Goal: Transaction & Acquisition: Book appointment/travel/reservation

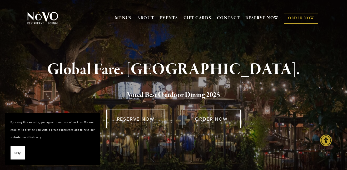
click at [59, 90] on h2 "Voted Best Outdoor Dining 202 5" at bounding box center [173, 95] width 277 height 11
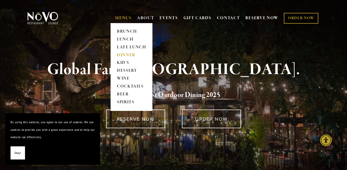
click at [126, 56] on link "DINNER" at bounding box center [131, 55] width 33 height 8
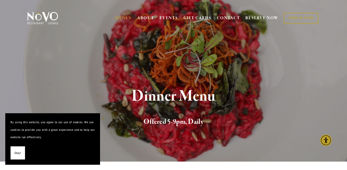
click at [256, 82] on div "Dinner Menu Offered 5-9pm, Daily" at bounding box center [173, 108] width 347 height 108
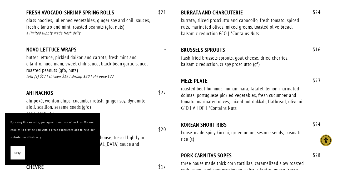
scroll to position [400, 0]
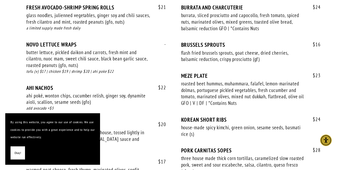
click at [248, 50] on div "flash fried brussels sprouts, goat cheese, dried cherries, balsamic reduction, …" at bounding box center [243, 56] width 125 height 13
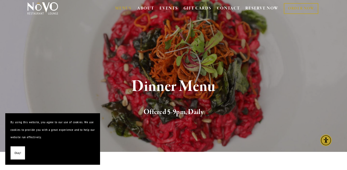
scroll to position [0, 0]
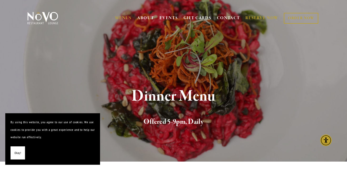
click at [257, 17] on link "RESERVE NOW" at bounding box center [262, 18] width 33 height 10
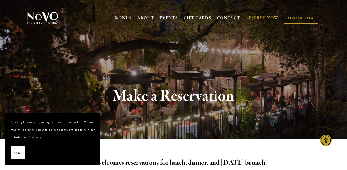
click at [264, 18] on link "RESERVE NOW" at bounding box center [262, 18] width 33 height 10
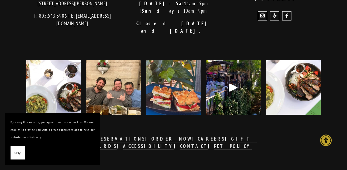
scroll to position [670, 0]
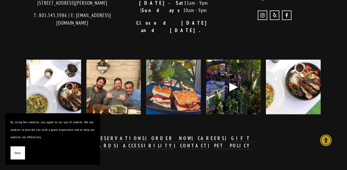
click at [258, 60] on div at bounding box center [233, 87] width 55 height 55
click at [278, 47] on div at bounding box center [174, 47] width 286 height 17
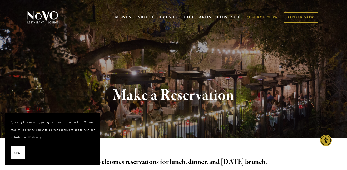
scroll to position [0, 0]
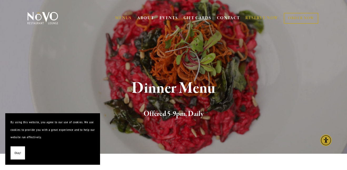
click at [252, 18] on link "RESERVE NOW" at bounding box center [262, 18] width 33 height 10
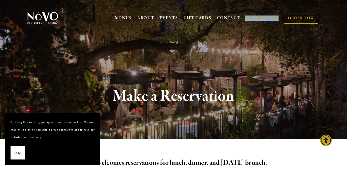
click at [255, 21] on link "RESERVE NOW" at bounding box center [262, 18] width 33 height 10
click at [248, 19] on link "RESERVE NOW" at bounding box center [262, 18] width 33 height 10
